Goal: Task Accomplishment & Management: Manage account settings

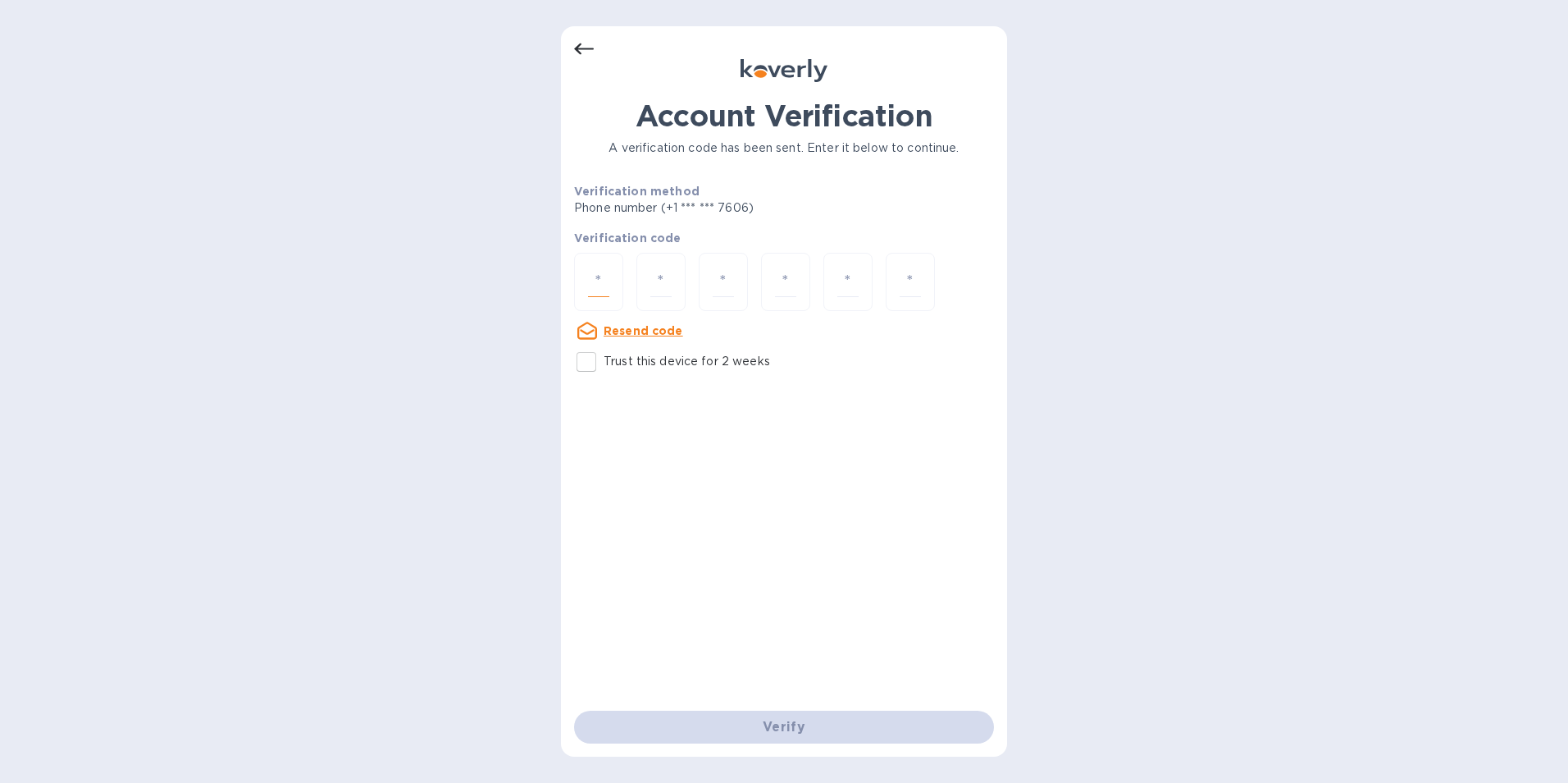
click at [602, 281] on input "number" at bounding box center [598, 282] width 21 height 30
drag, startPoint x: 64, startPoint y: 12, endPoint x: 701, endPoint y: 258, distance: 682.9
click at [708, 263] on div at bounding box center [724, 282] width 49 height 58
click at [598, 272] on input "number" at bounding box center [598, 282] width 21 height 30
paste input "7"
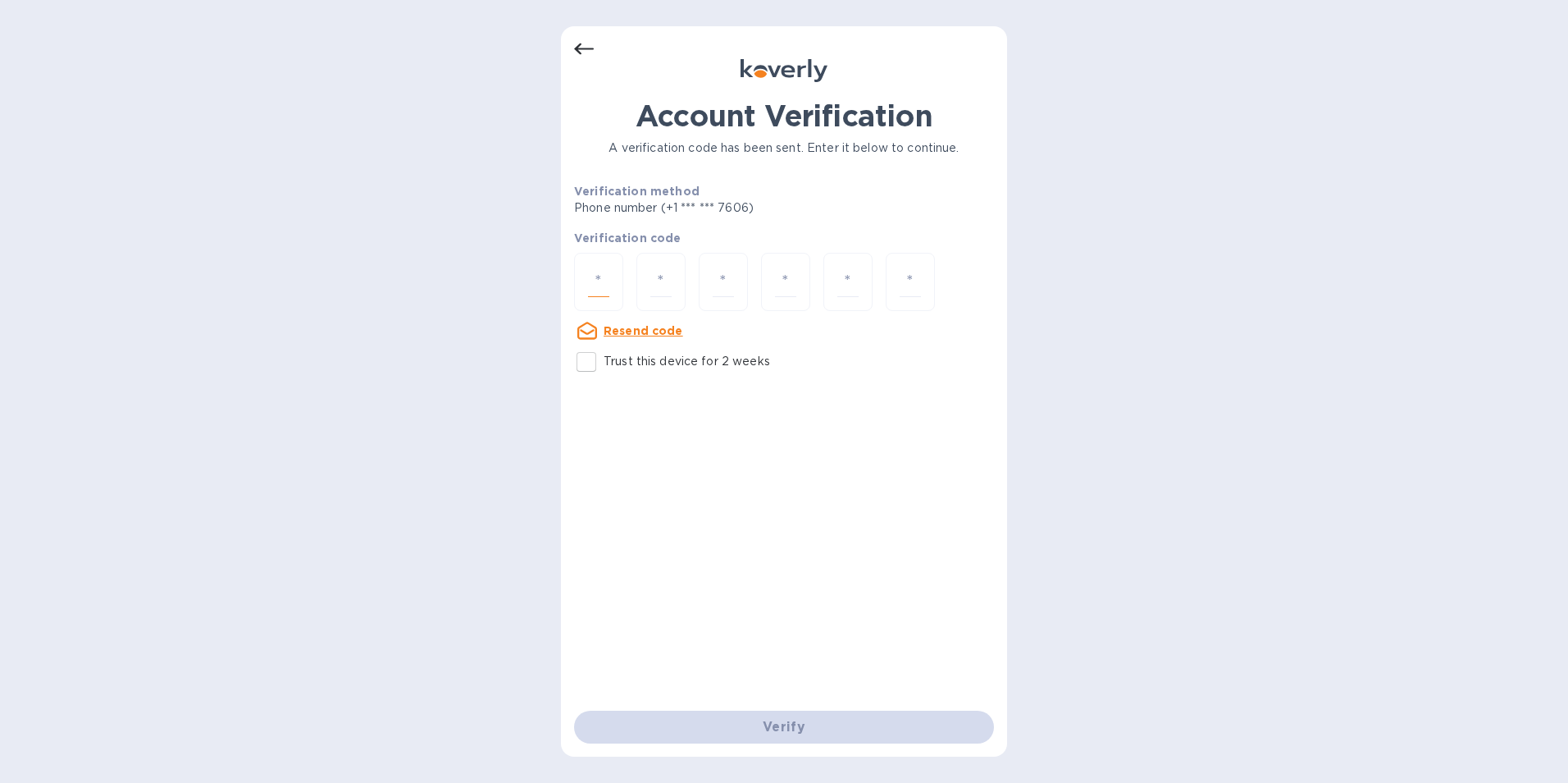
type input "7"
type input "0"
type input "9"
type input "3"
type input "9"
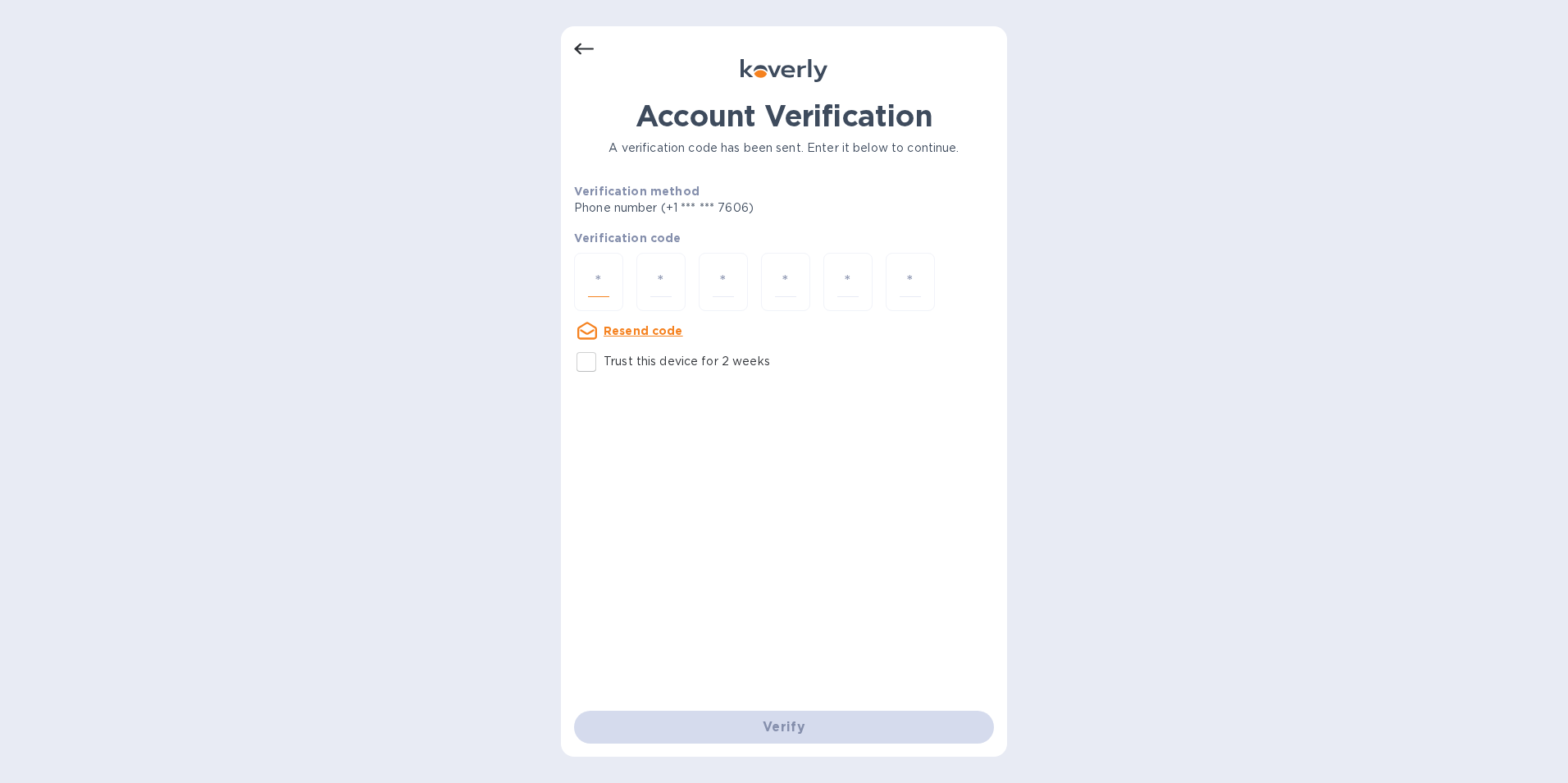
type input "3"
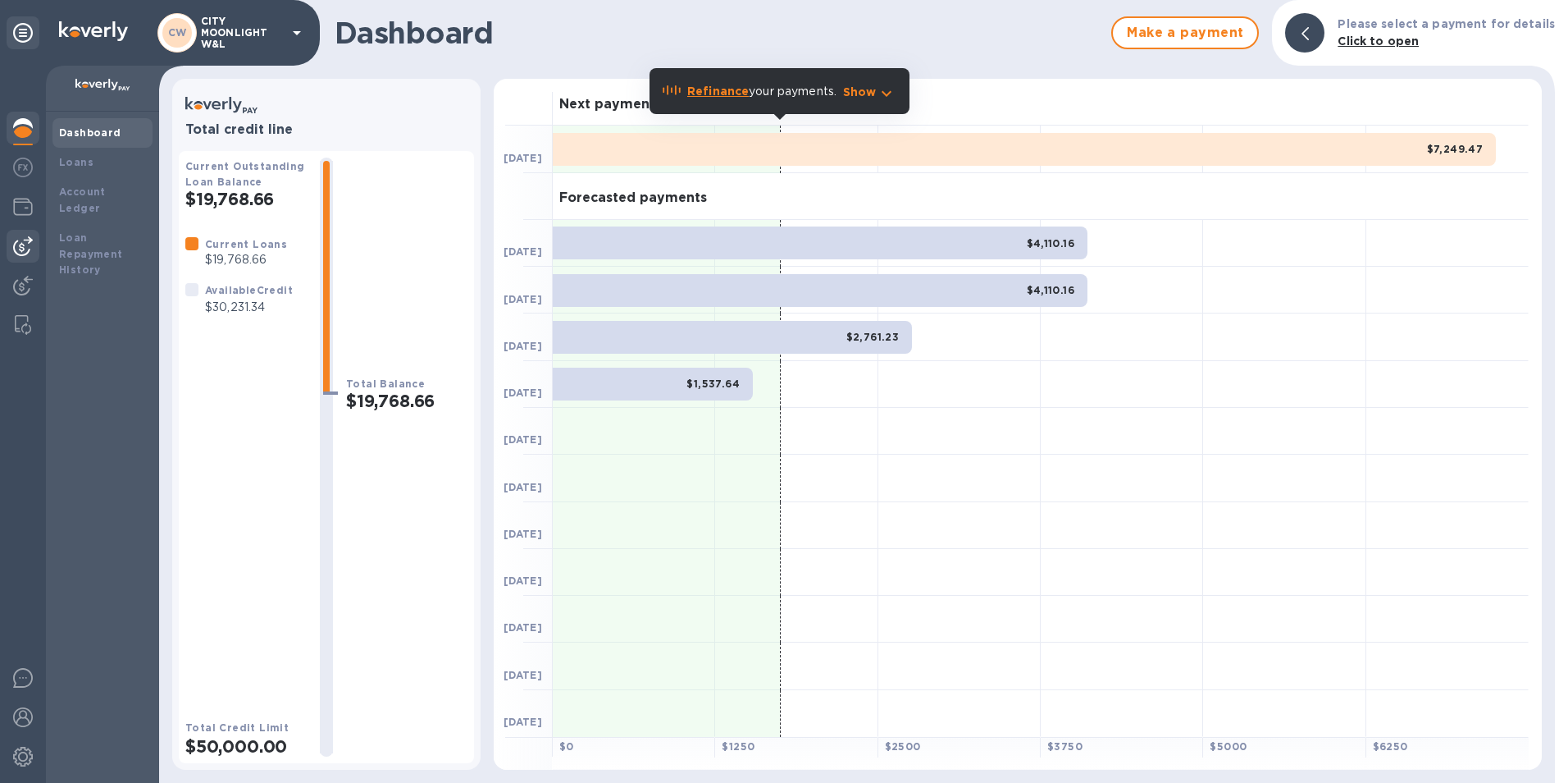
click at [14, 246] on img at bounding box center [23, 245] width 19 height 19
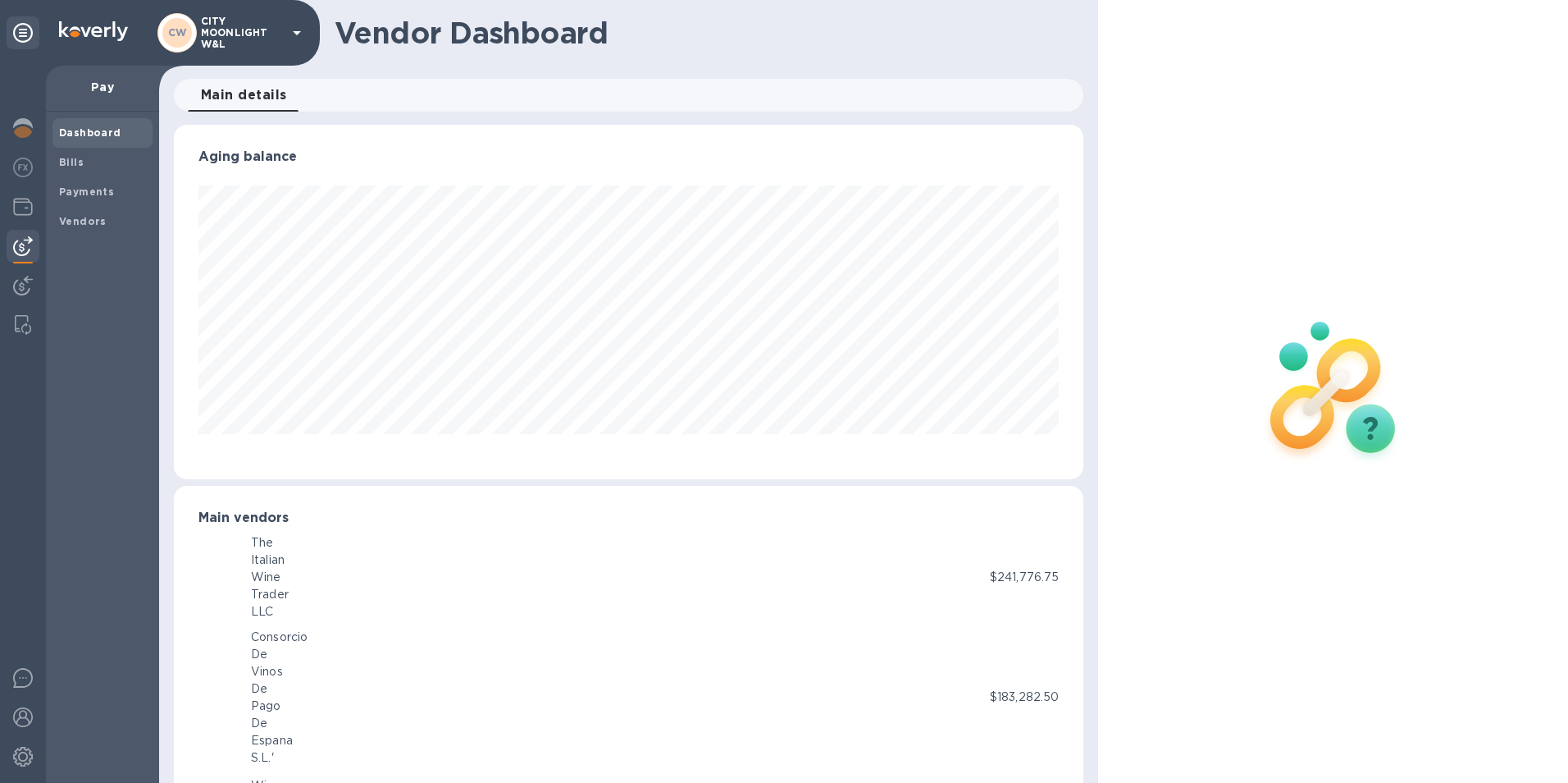
scroll to position [820176, 819346]
click at [75, 162] on b "Bills" at bounding box center [71, 162] width 25 height 13
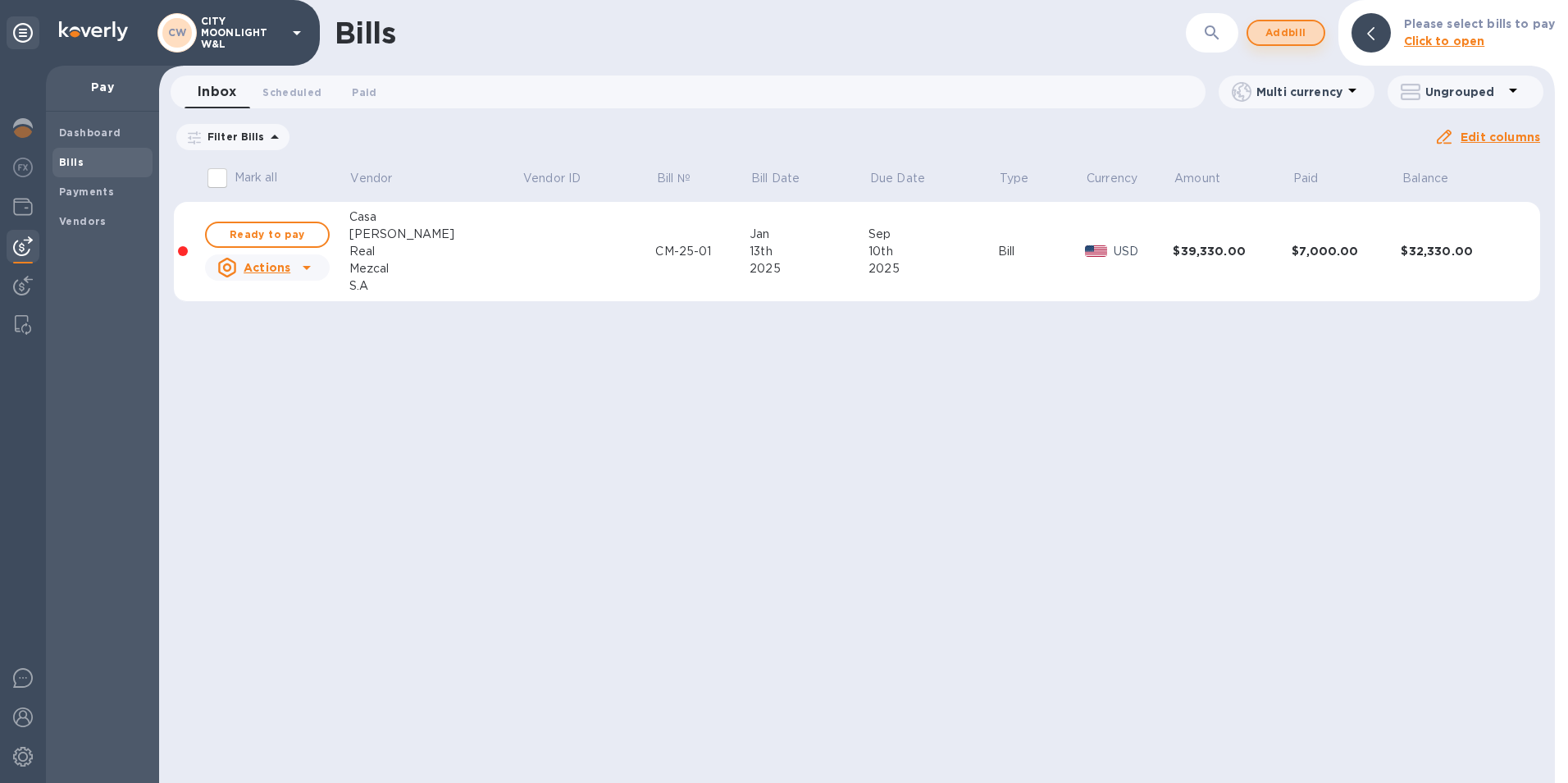
click at [1289, 33] on span "Add bill" at bounding box center [1286, 32] width 49 height 19
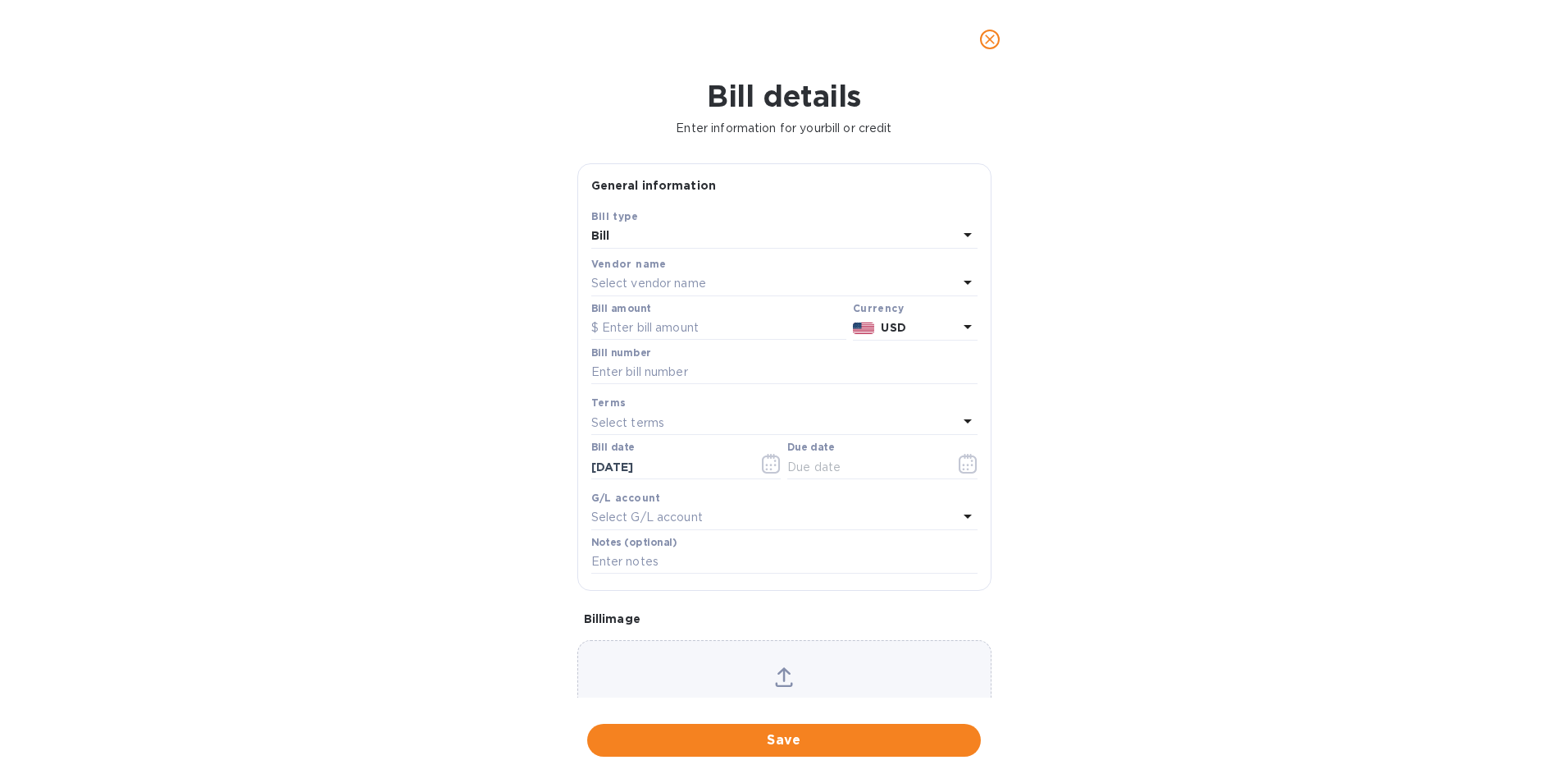
click at [964, 282] on icon at bounding box center [968, 282] width 8 height 4
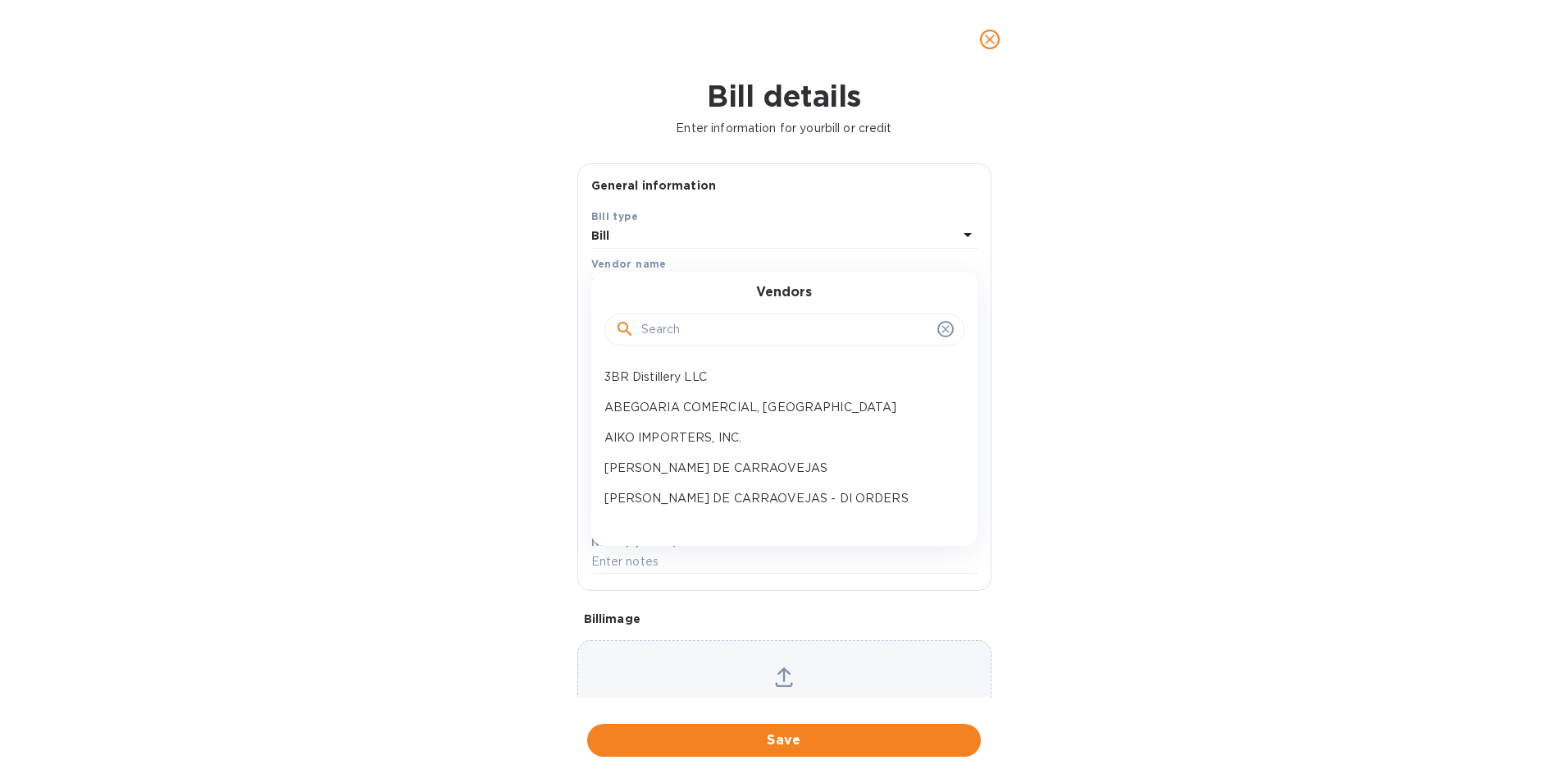
click at [656, 332] on input "text" at bounding box center [786, 330] width 290 height 25
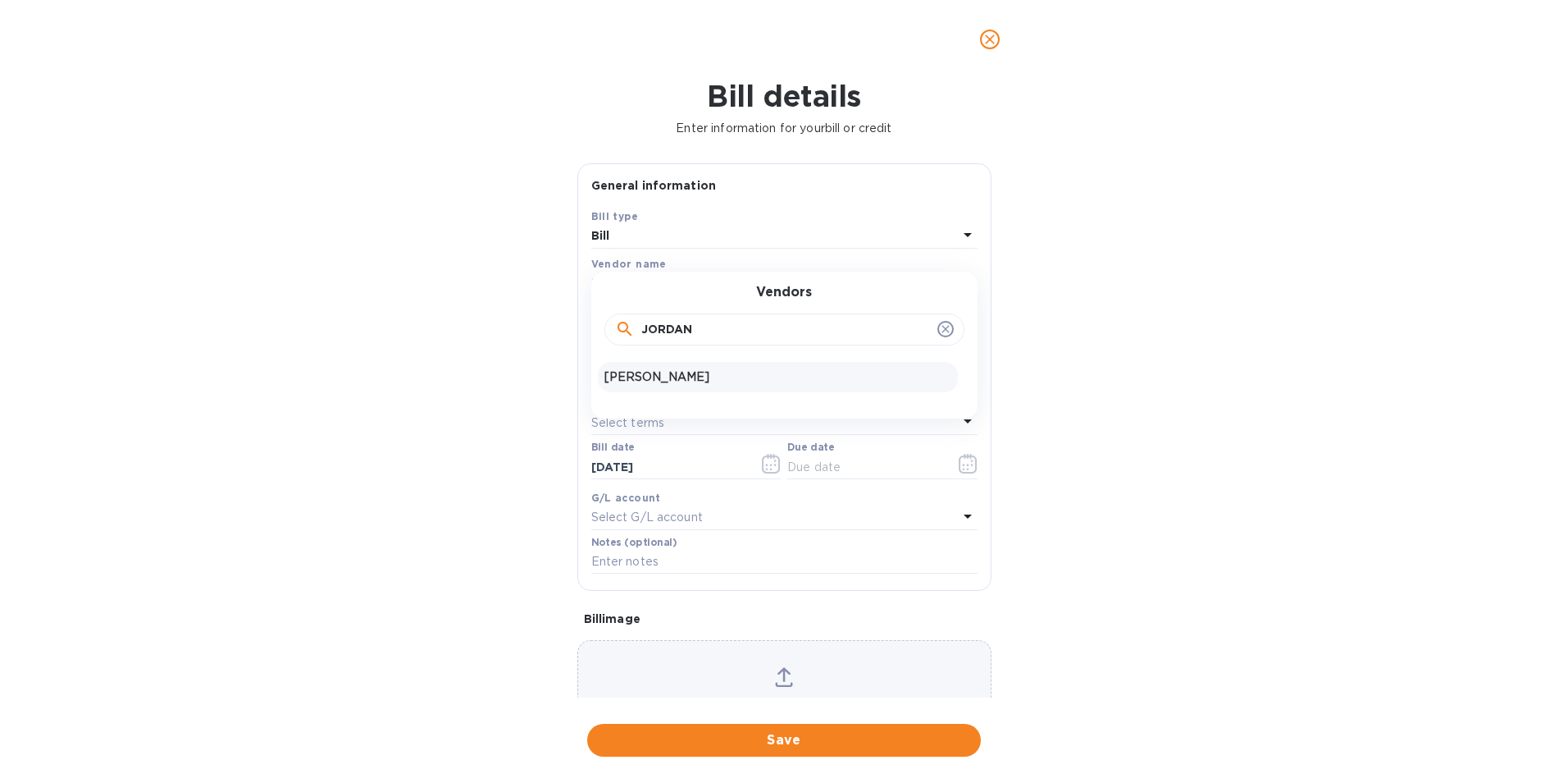
type input "JORDAN"
click at [653, 374] on p "[PERSON_NAME]" at bounding box center [778, 377] width 347 height 17
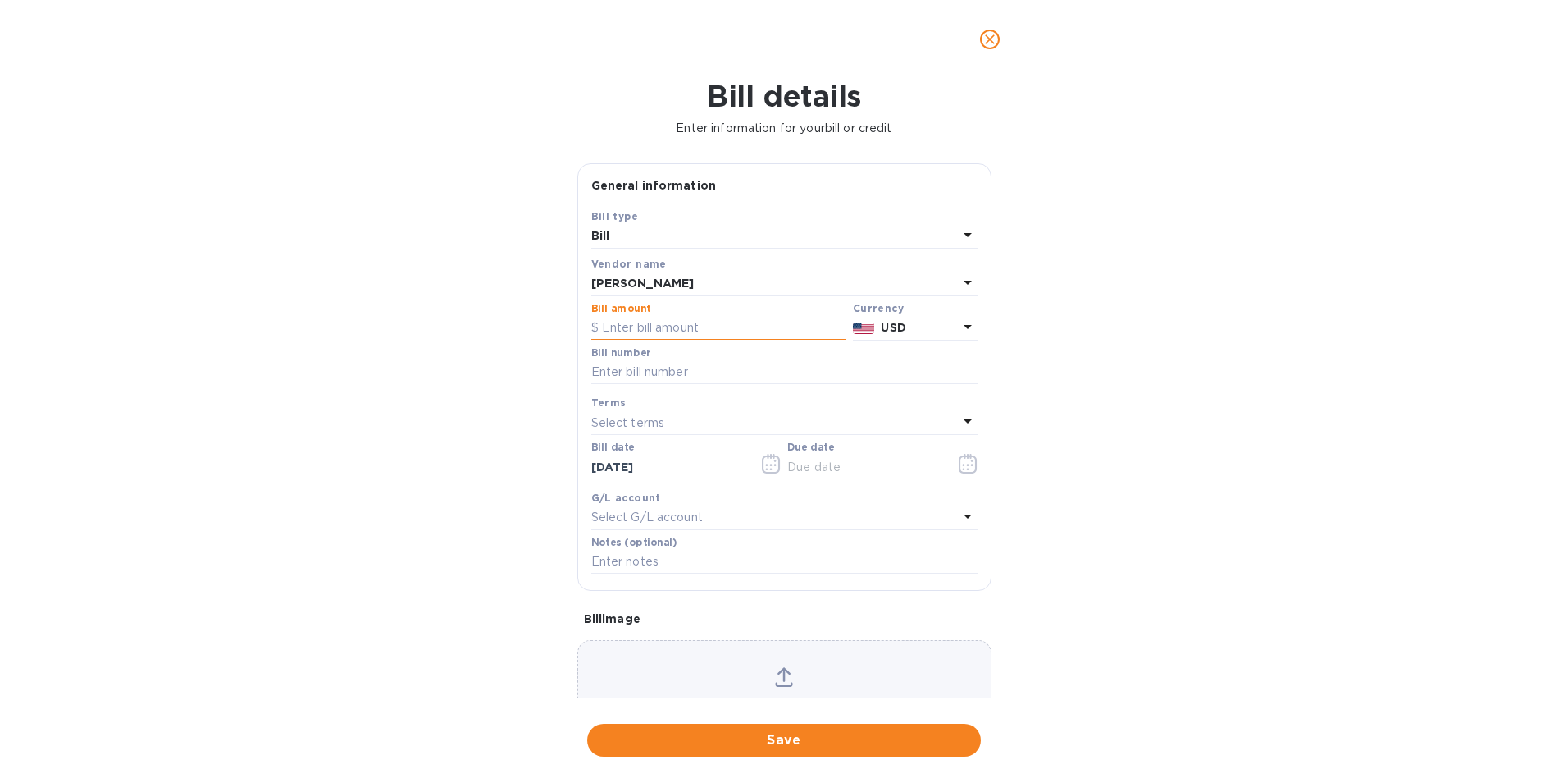
click at [664, 325] on input "text" at bounding box center [719, 328] width 255 height 25
type input "4,620"
click at [645, 374] on input "text" at bounding box center [784, 372] width 386 height 25
type input "20"
click at [744, 410] on div "Terms" at bounding box center [784, 402] width 386 height 17
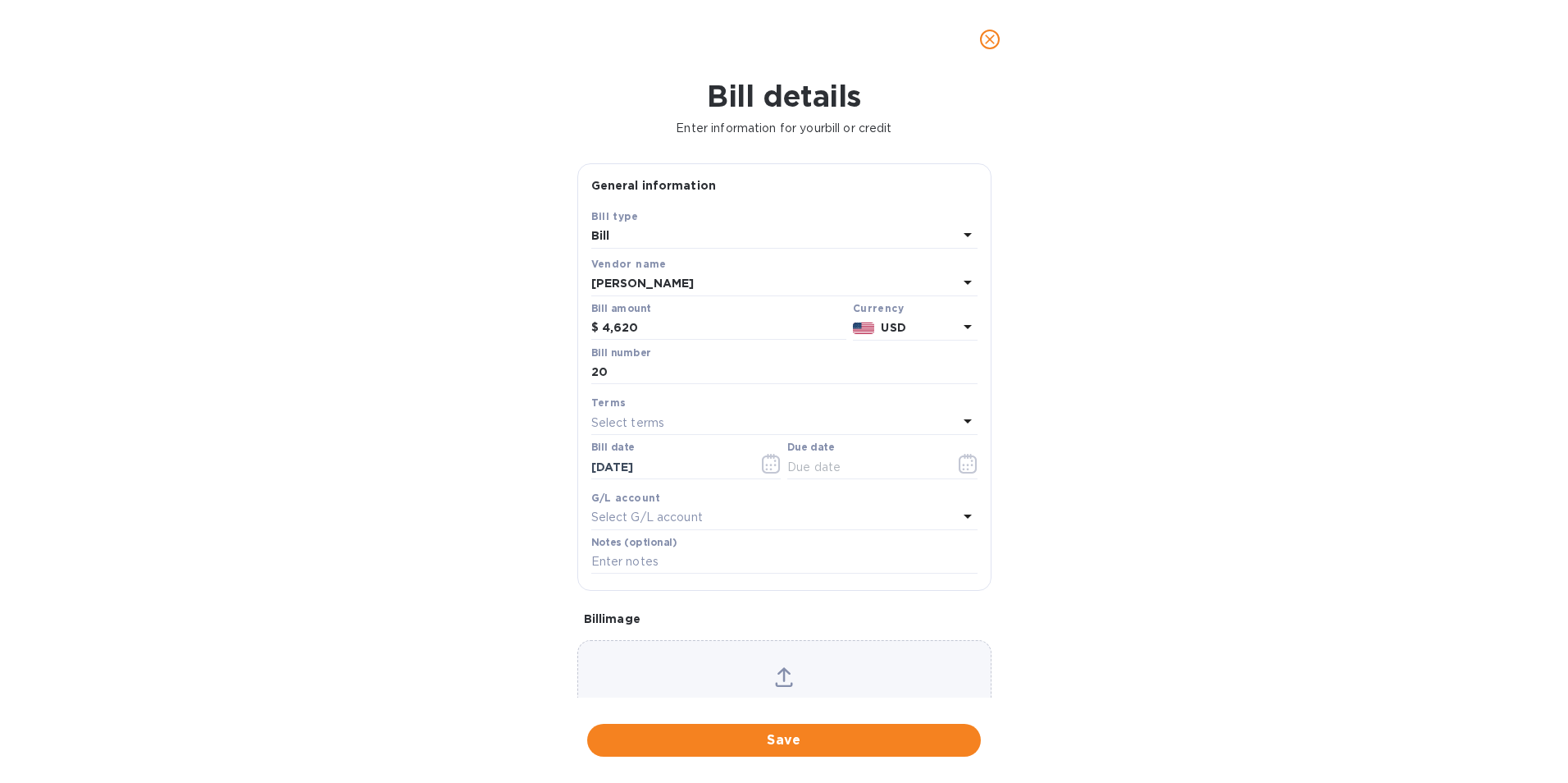
click at [674, 398] on div "Terms" at bounding box center [784, 402] width 386 height 17
click at [700, 418] on div "Select terms" at bounding box center [775, 422] width 367 height 23
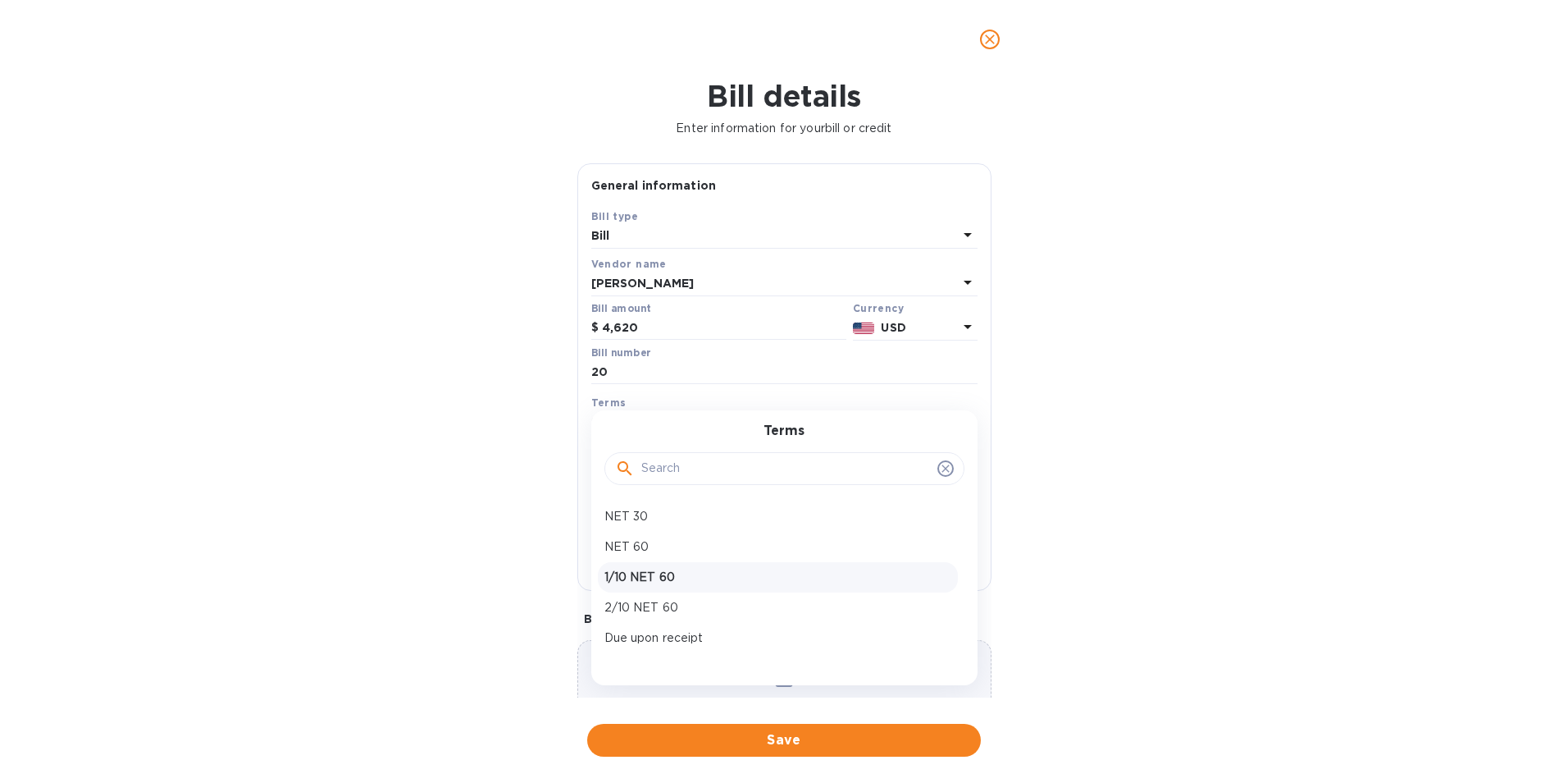
scroll to position [82, 0]
click at [664, 548] on p "Due upon receipt" at bounding box center [778, 556] width 347 height 17
type input "[DATE]"
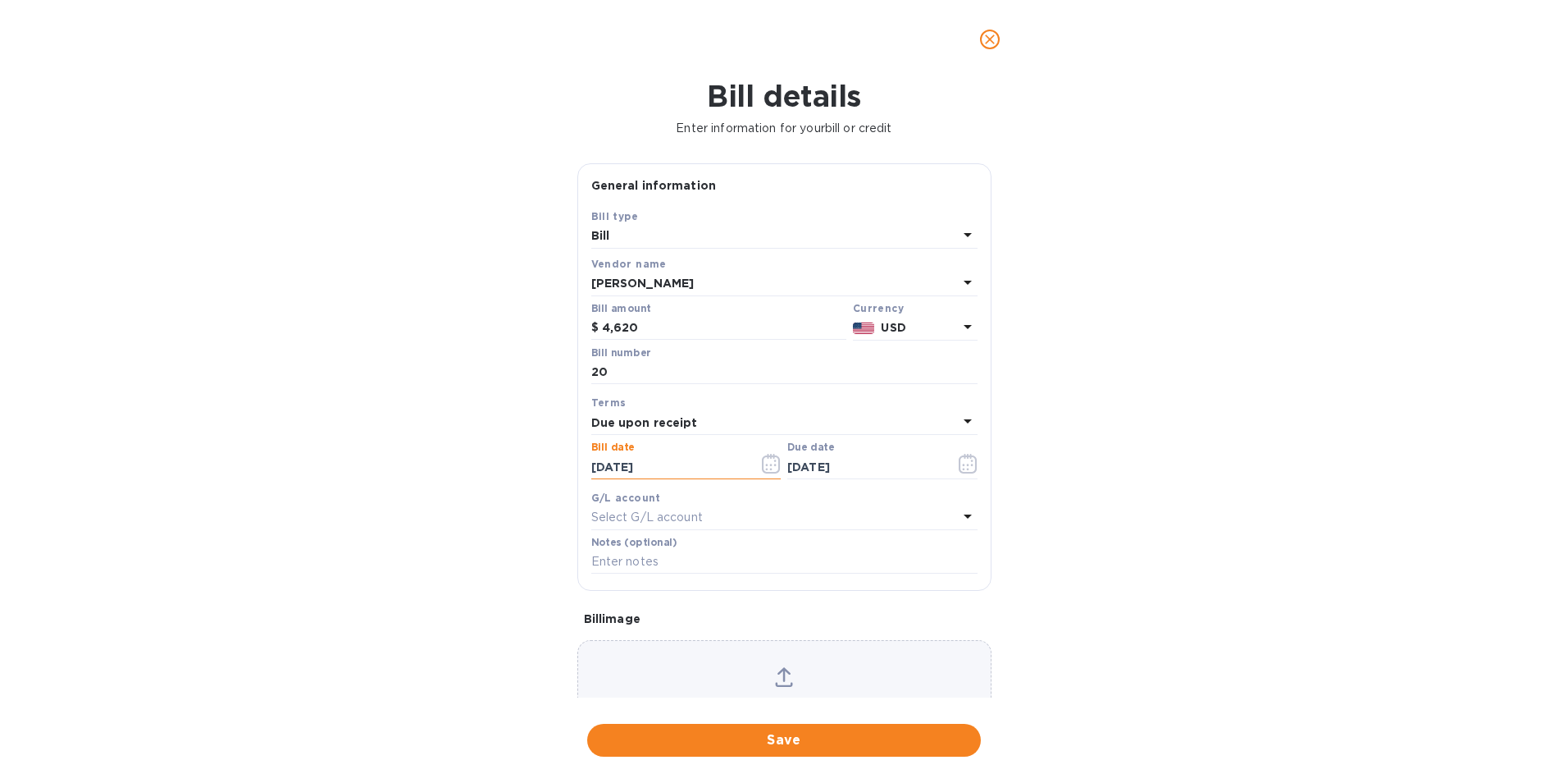
click at [655, 468] on input "[DATE]" at bounding box center [669, 467] width 155 height 25
click at [724, 511] on div "Select G/L account" at bounding box center [775, 517] width 367 height 23
drag, startPoint x: 1239, startPoint y: 491, endPoint x: 1188, endPoint y: 485, distance: 51.4
click at [1237, 491] on div "Bill details Enter information for your bill or credit General information Save…" at bounding box center [784, 430] width 1568 height 704
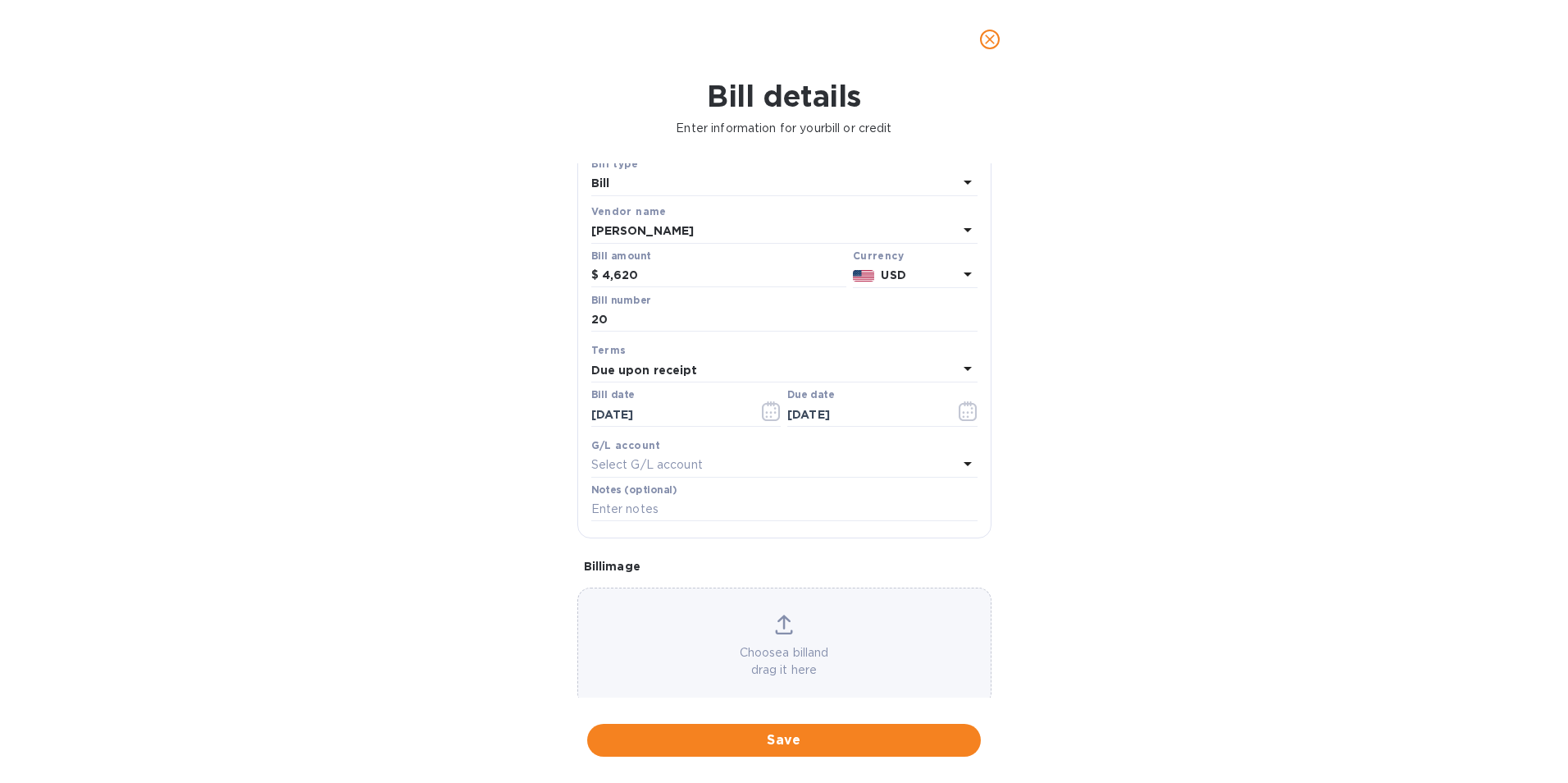
scroll to position [80, 0]
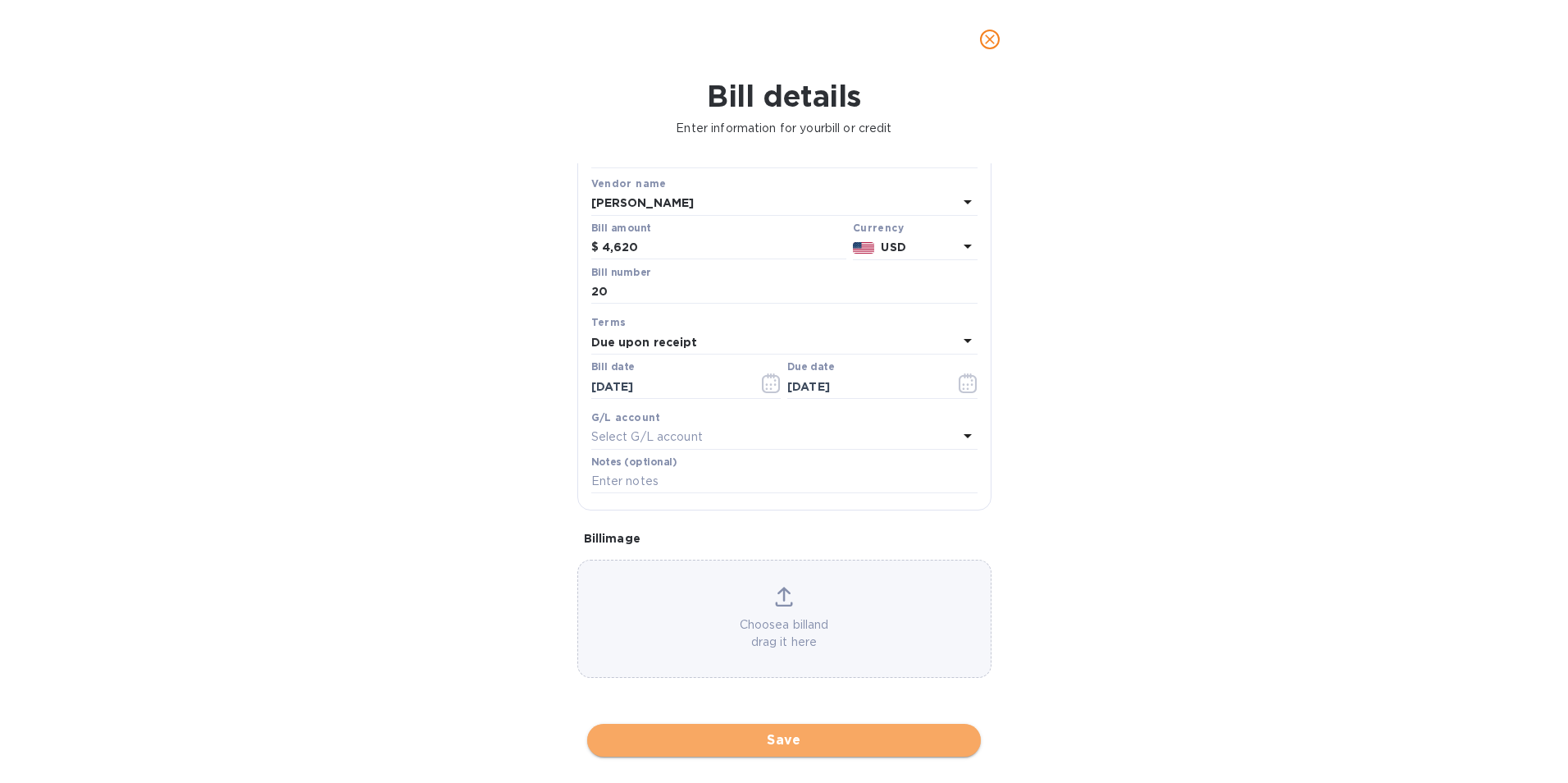
click at [812, 746] on span "Save" at bounding box center [784, 740] width 368 height 19
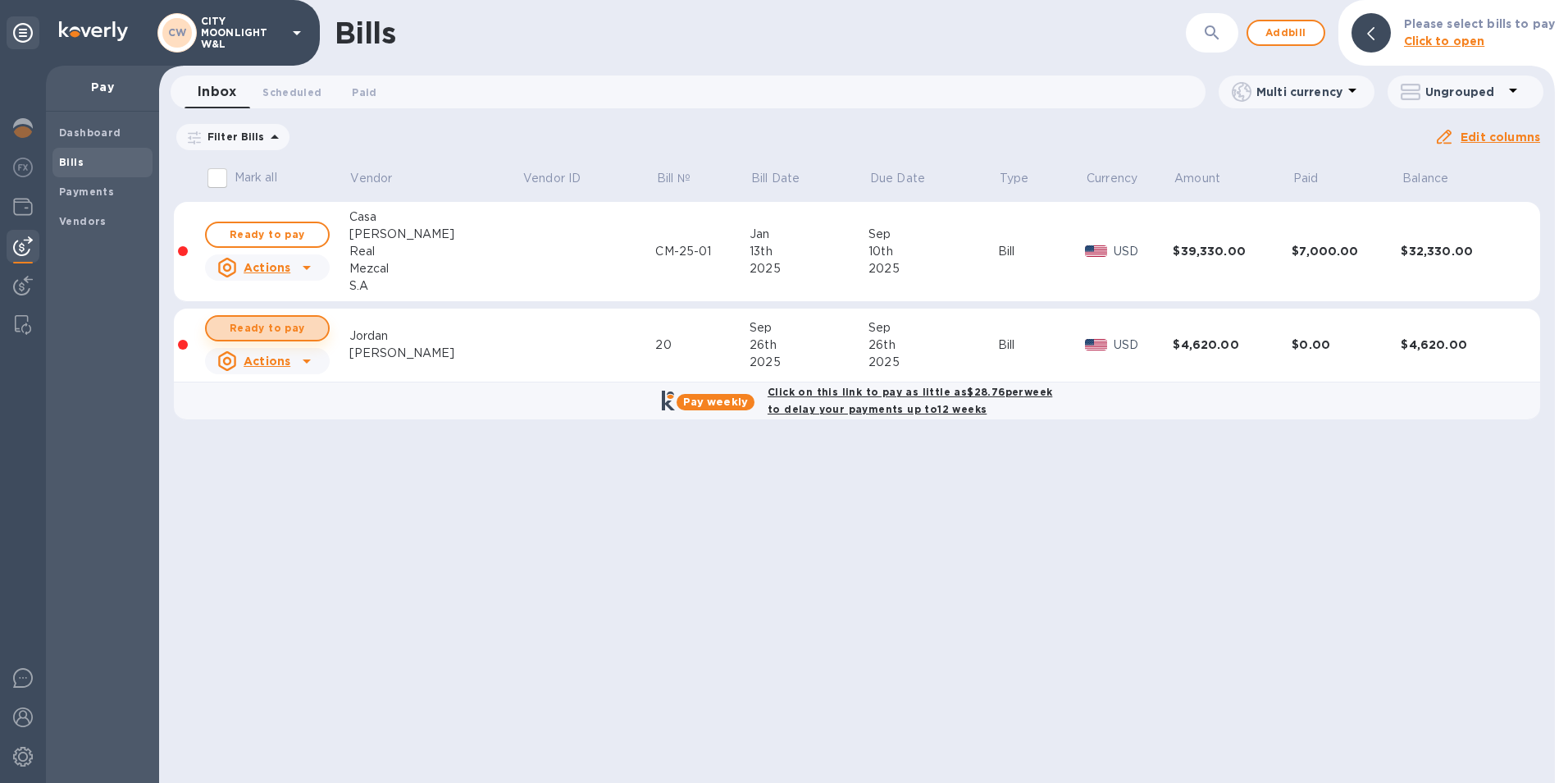
click at [287, 328] on span "Ready to pay" at bounding box center [267, 328] width 96 height 19
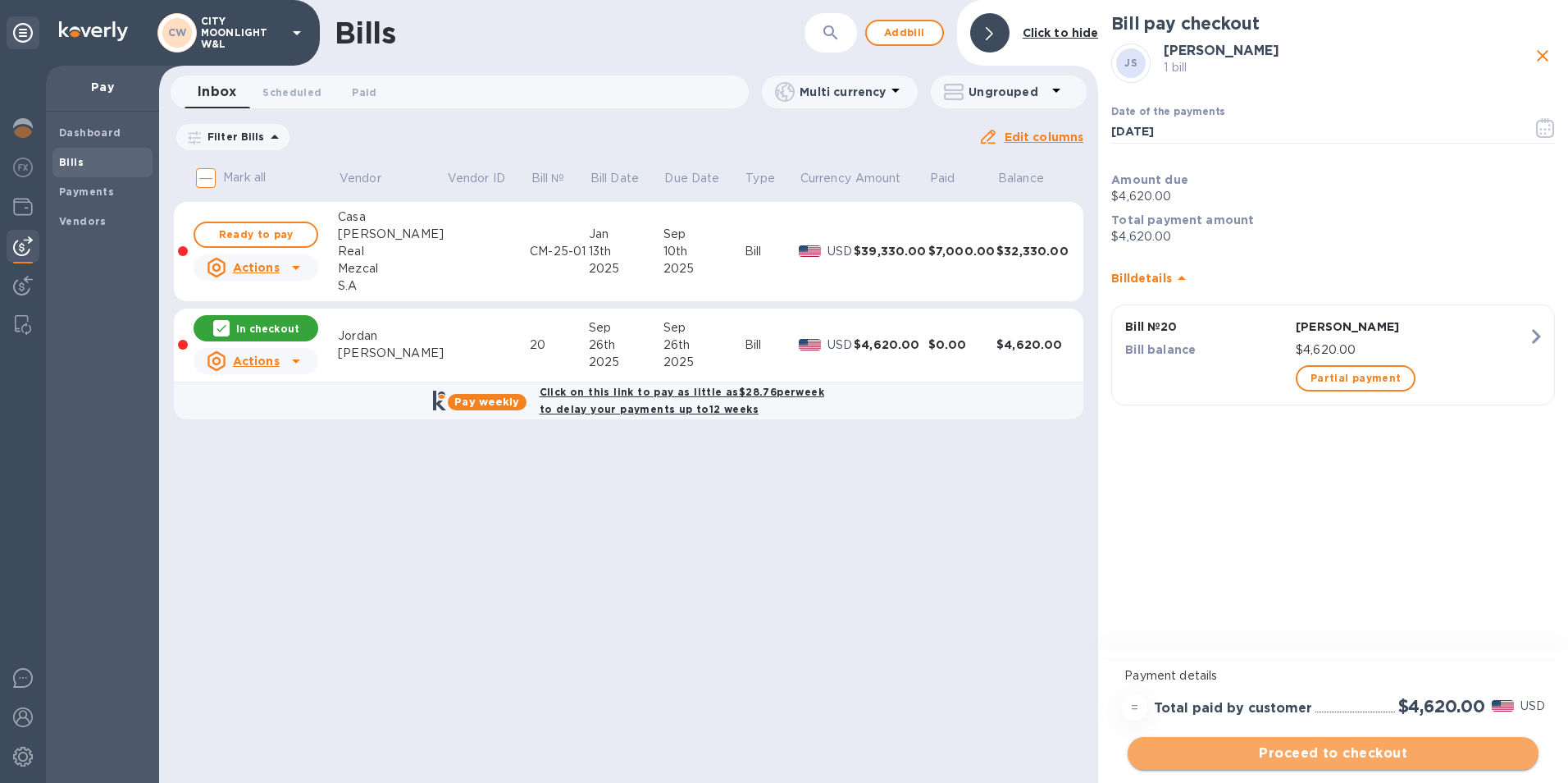
click at [1337, 761] on span "Proceed to checkout" at bounding box center [1333, 753] width 385 height 19
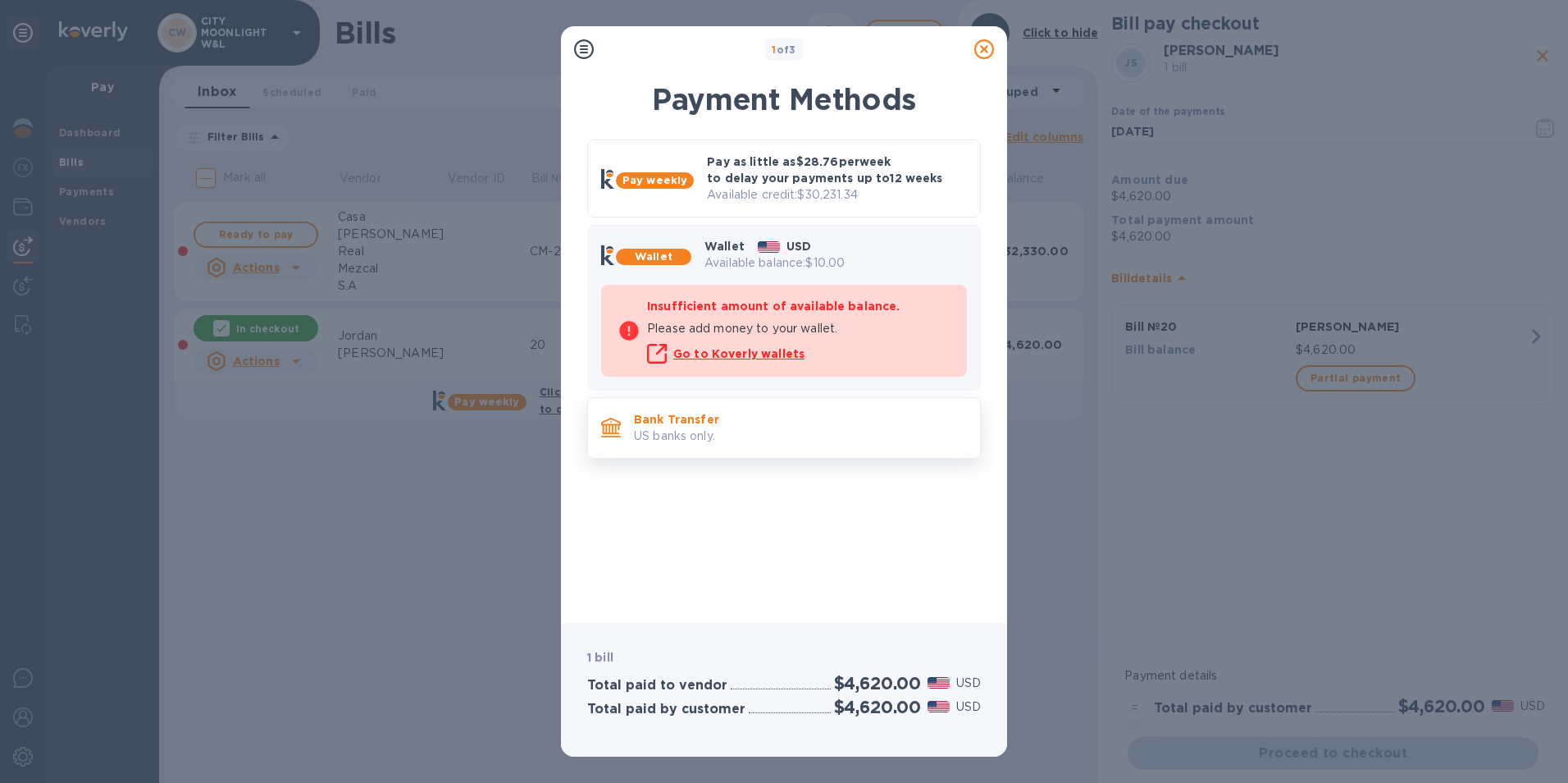
click at [662, 428] on p "US banks only." at bounding box center [800, 436] width 333 height 17
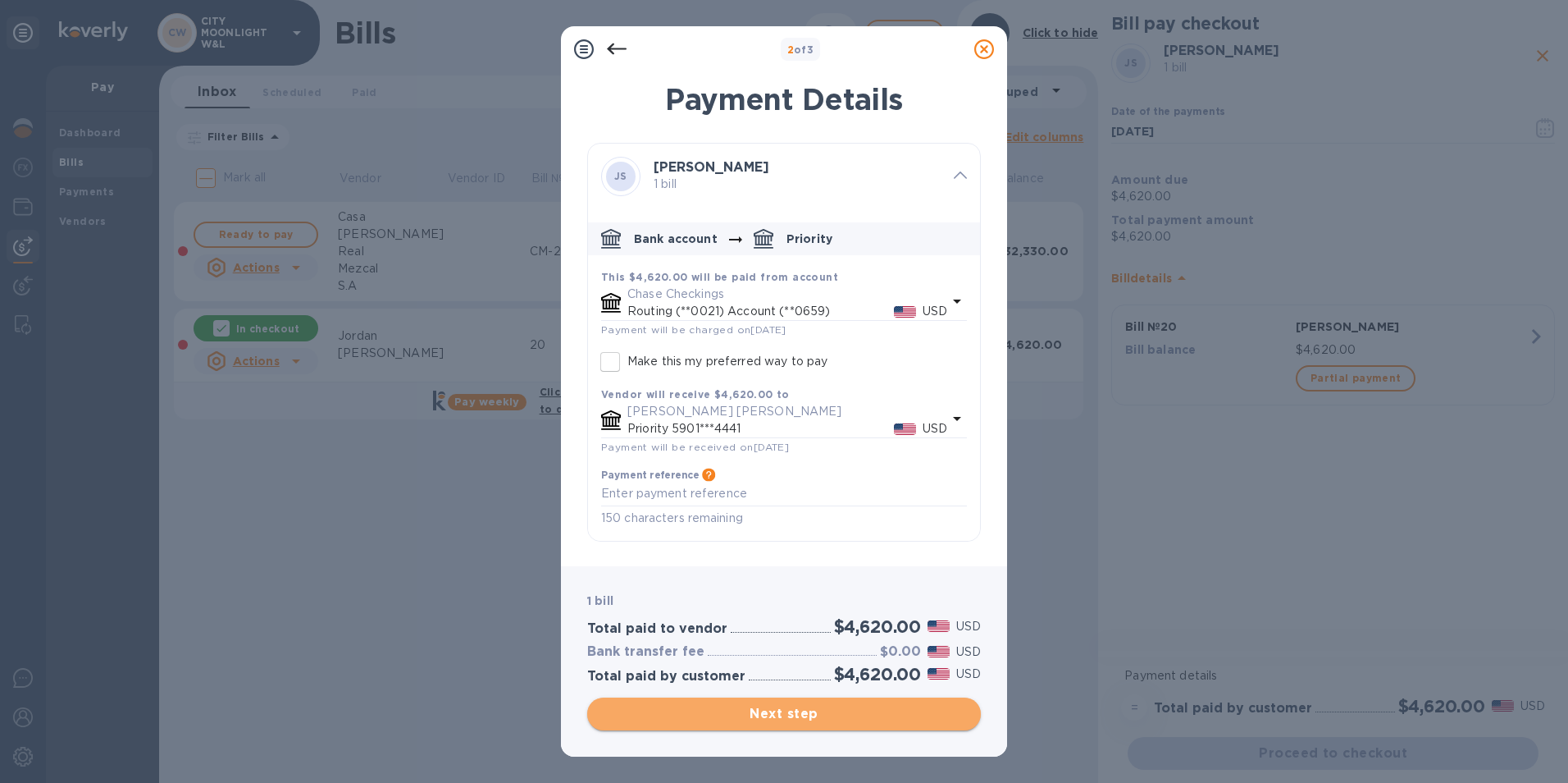
click at [767, 716] on span "Next step" at bounding box center [784, 714] width 368 height 19
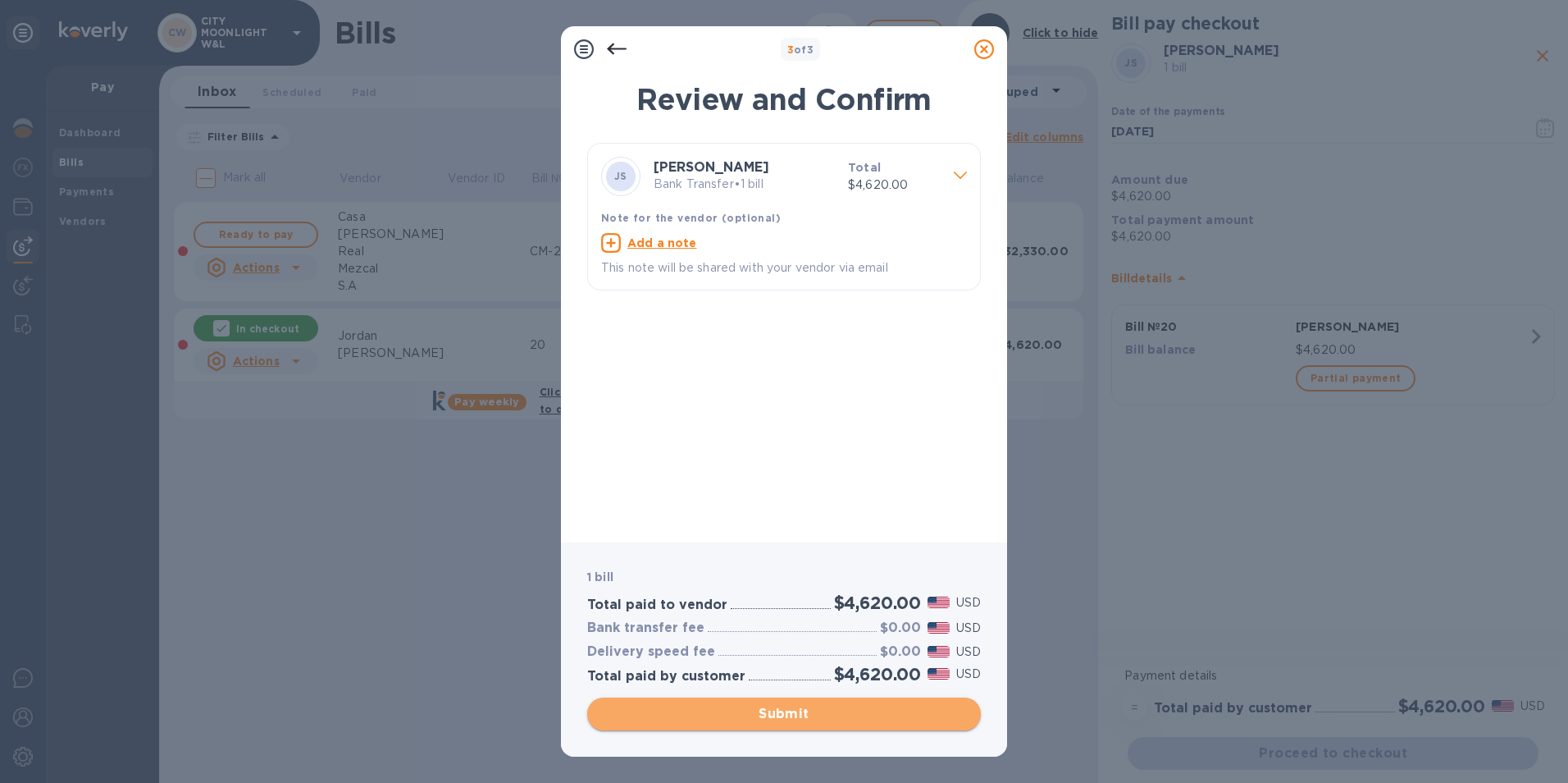
click at [795, 706] on span "Submit" at bounding box center [784, 714] width 368 height 19
